Goal: Task Accomplishment & Management: Use online tool/utility

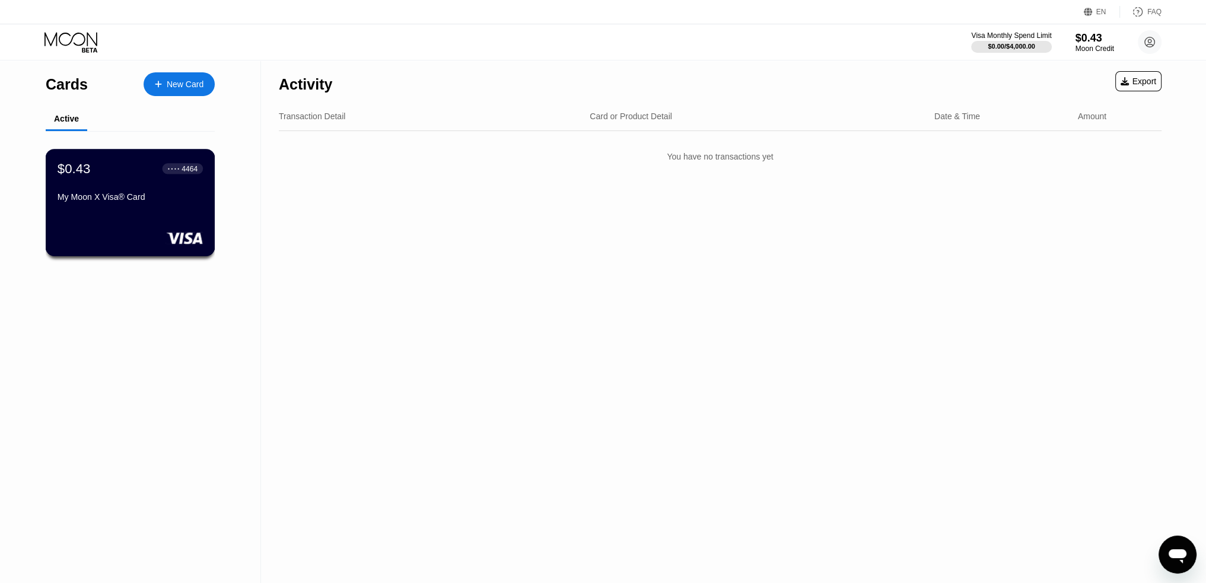
click at [180, 206] on div "My Moon X Visa® Card" at bounding box center [130, 199] width 145 height 14
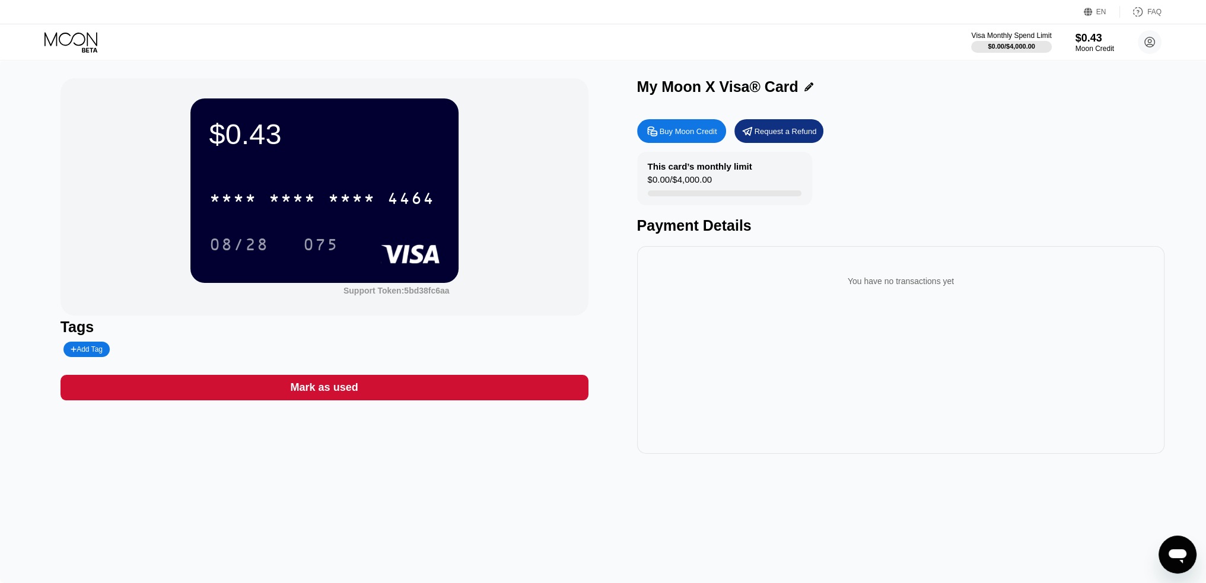
click at [84, 43] on icon at bounding box center [72, 42] width 55 height 21
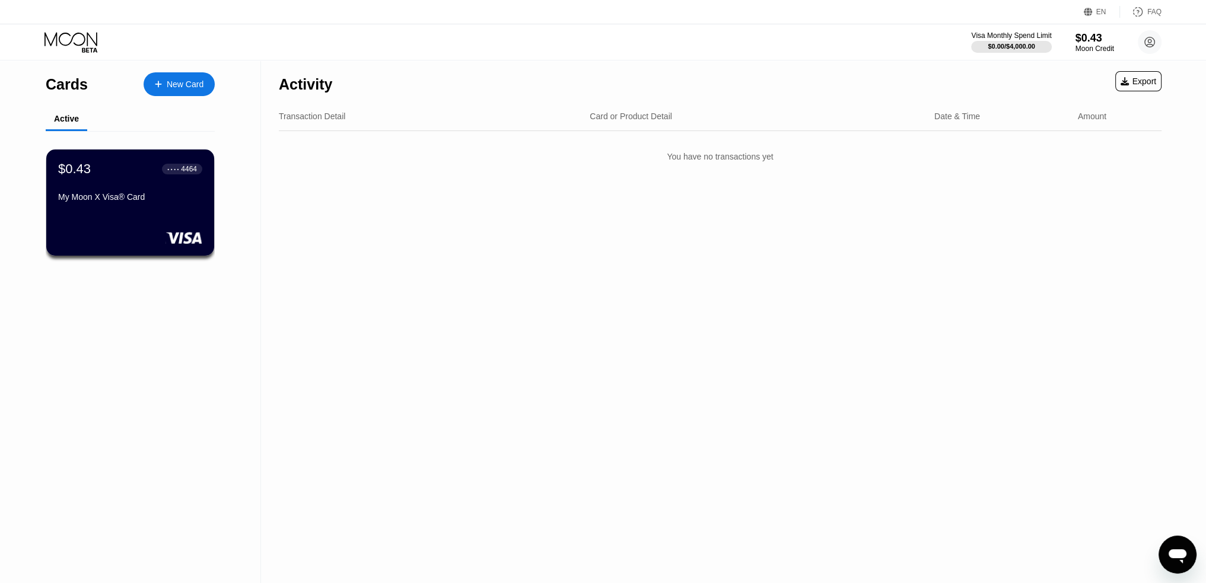
click at [184, 85] on div "New Card" at bounding box center [185, 85] width 37 height 10
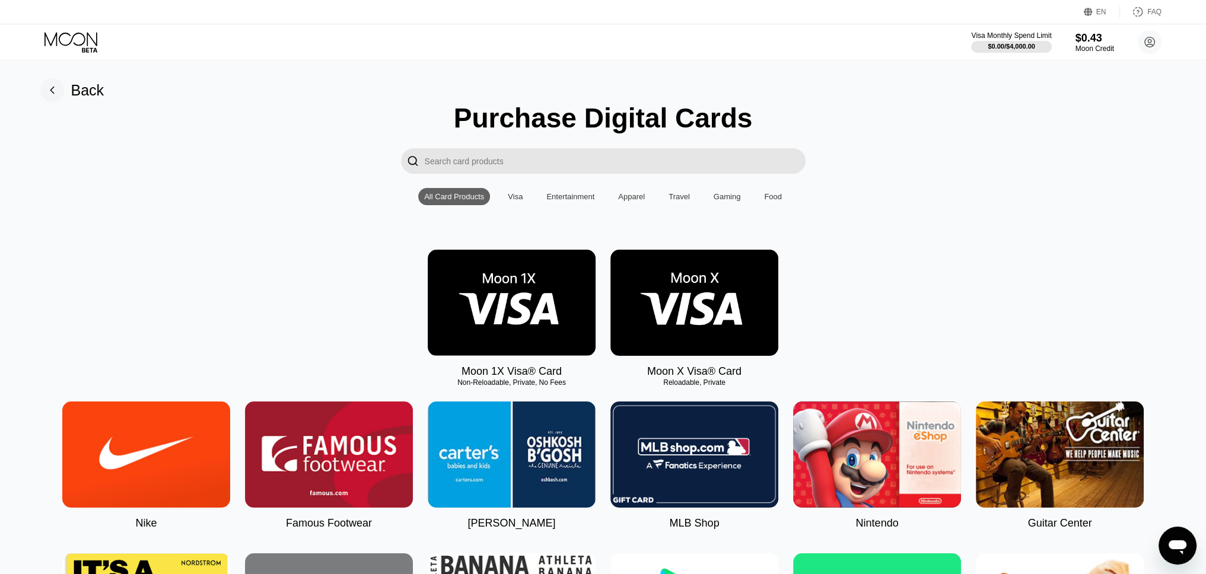
click at [487, 163] on input "Search card products" at bounding box center [615, 161] width 381 height 26
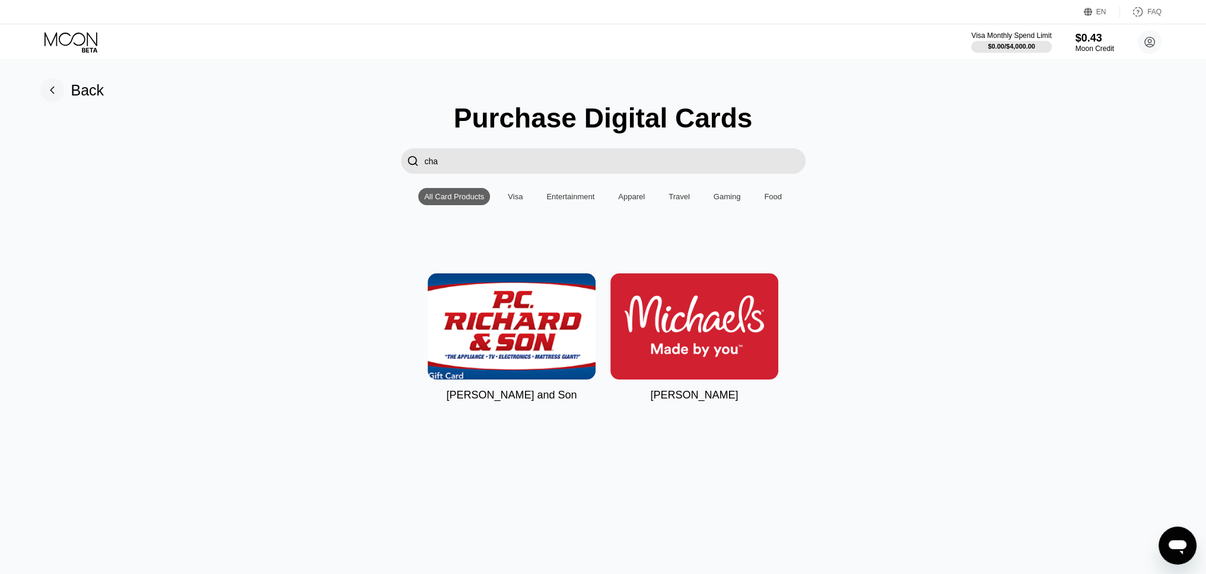
type input "chat"
